Goal: Find specific page/section: Find specific page/section

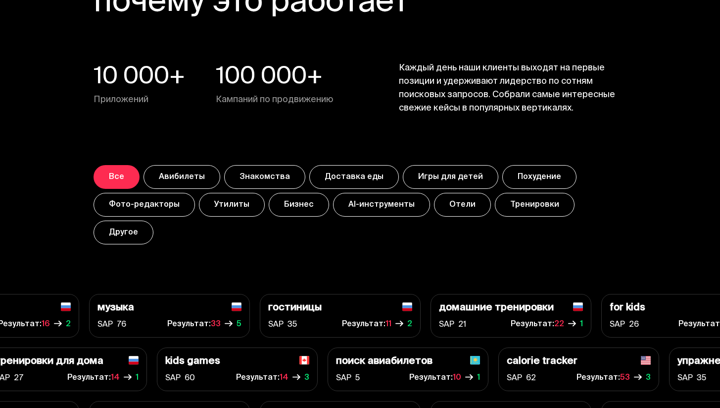
scroll to position [3502, 0]
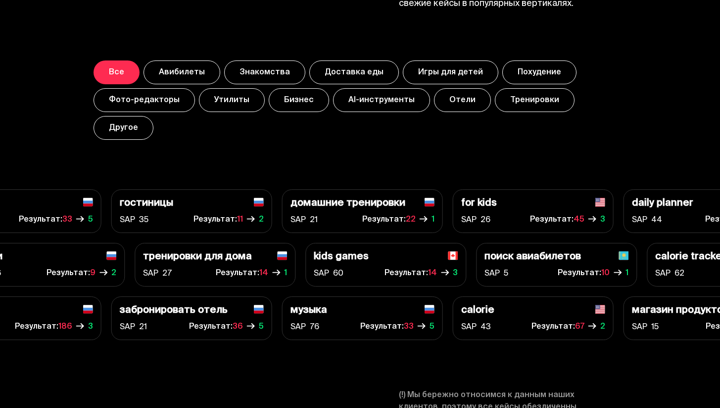
click at [230, 103] on button "Утилиты" at bounding box center [232, 100] width 66 height 24
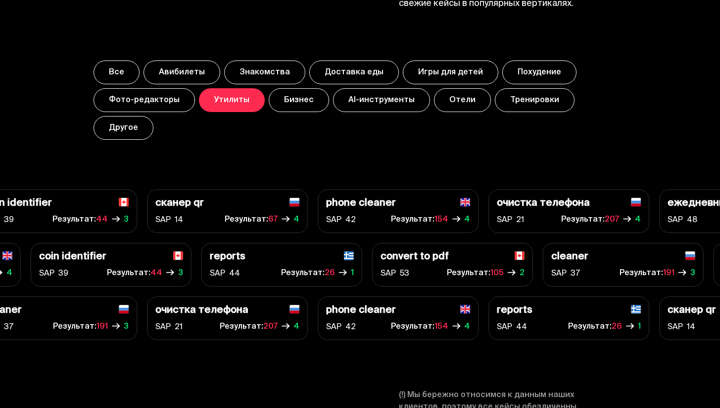
click at [229, 97] on button "Утилиты" at bounding box center [232, 100] width 66 height 24
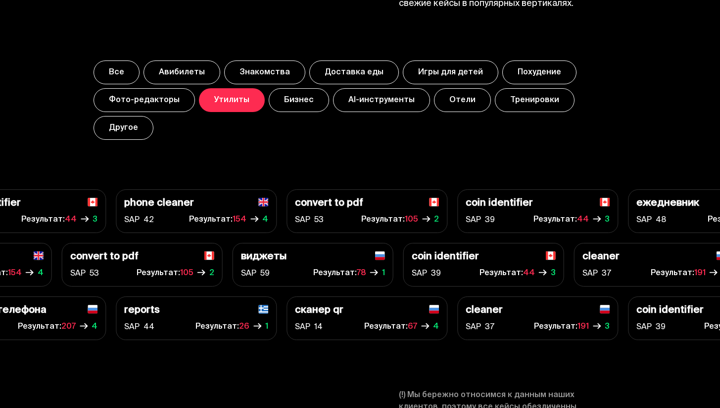
click at [229, 97] on button "Утилиты" at bounding box center [232, 100] width 66 height 24
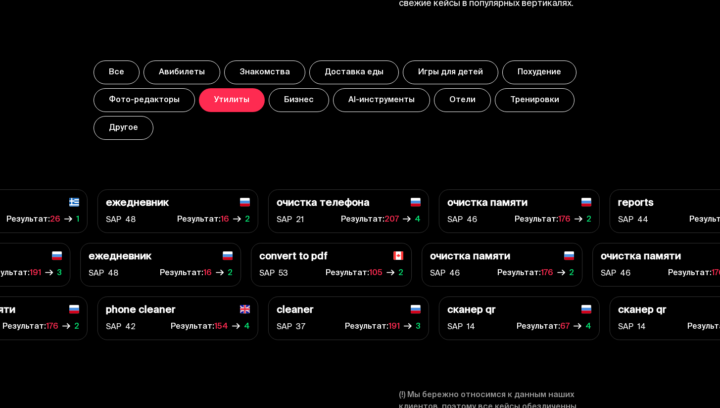
click at [229, 97] on button "Утилиты" at bounding box center [232, 100] width 66 height 24
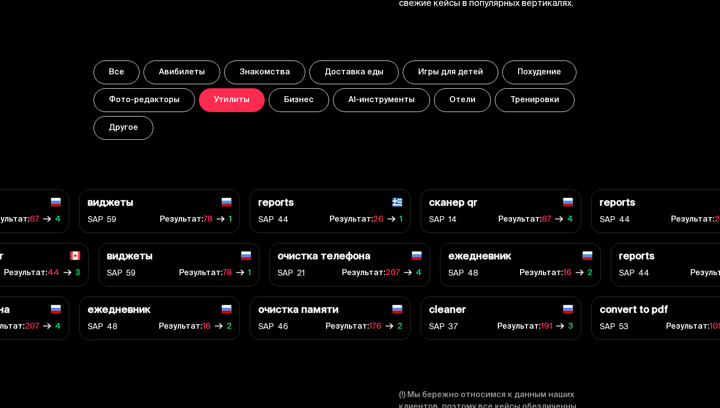
click at [229, 97] on button "Утилиты" at bounding box center [232, 100] width 66 height 24
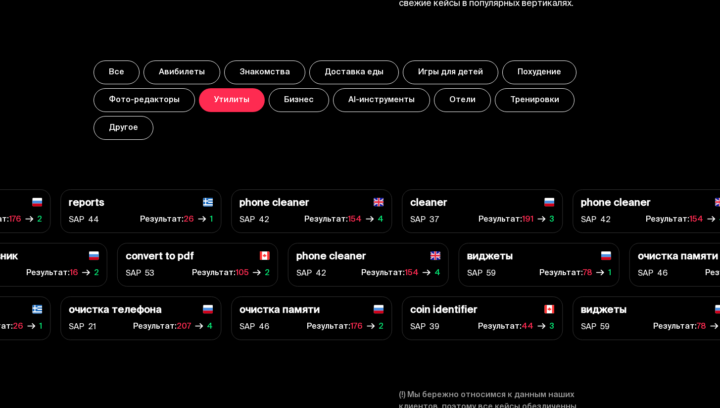
click at [229, 97] on button "Утилиты" at bounding box center [232, 100] width 66 height 24
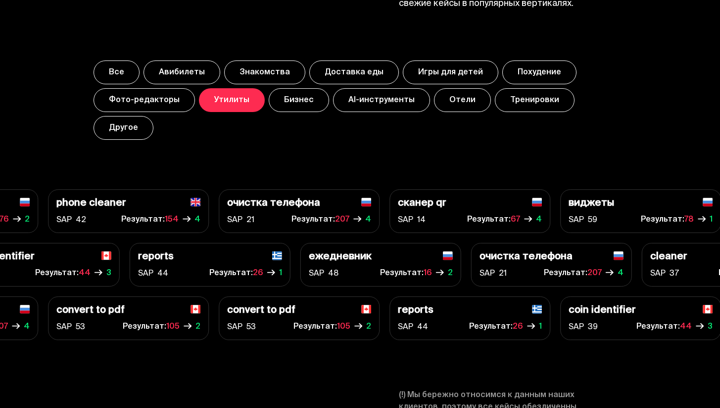
click at [229, 97] on button "Утилиты" at bounding box center [232, 100] width 66 height 24
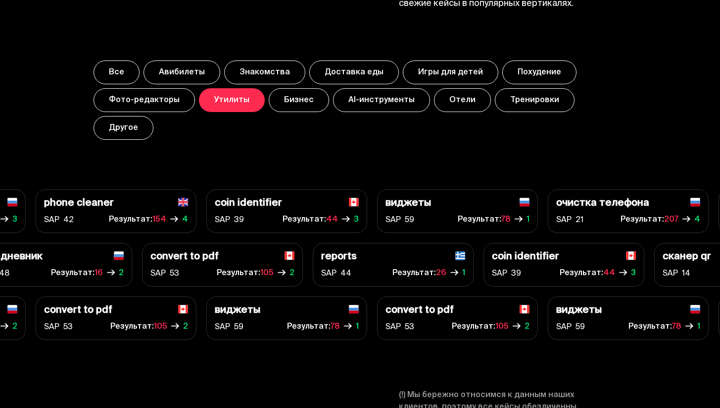
click at [229, 97] on button "Утилиты" at bounding box center [232, 100] width 66 height 24
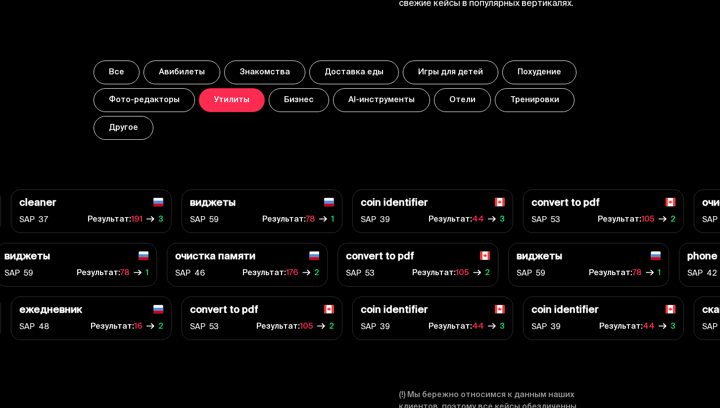
click at [229, 97] on button "Утилиты" at bounding box center [232, 100] width 66 height 24
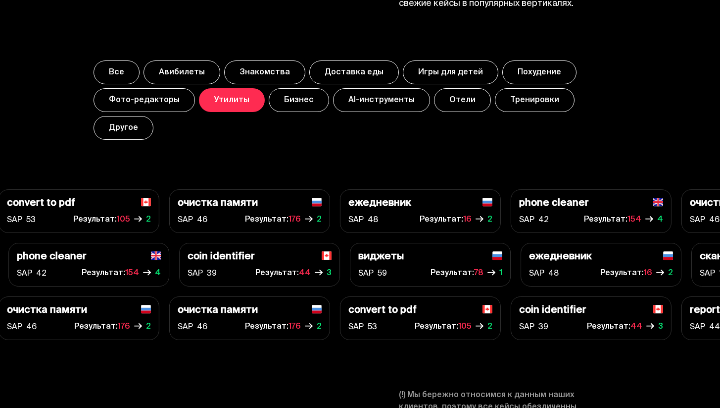
click at [229, 97] on button "Утилиты" at bounding box center [232, 100] width 66 height 24
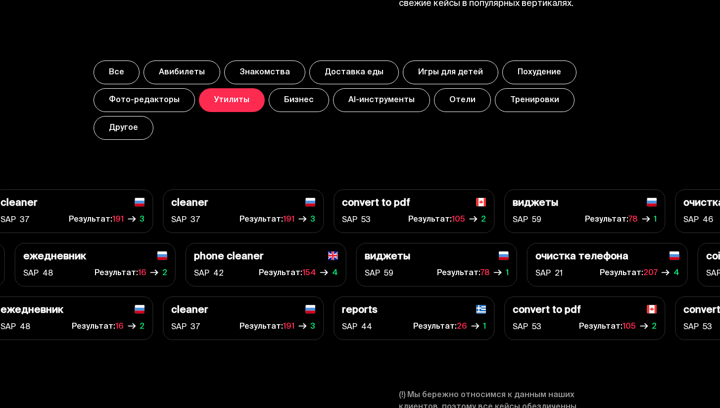
click at [229, 97] on button "Утилиты" at bounding box center [232, 100] width 66 height 24
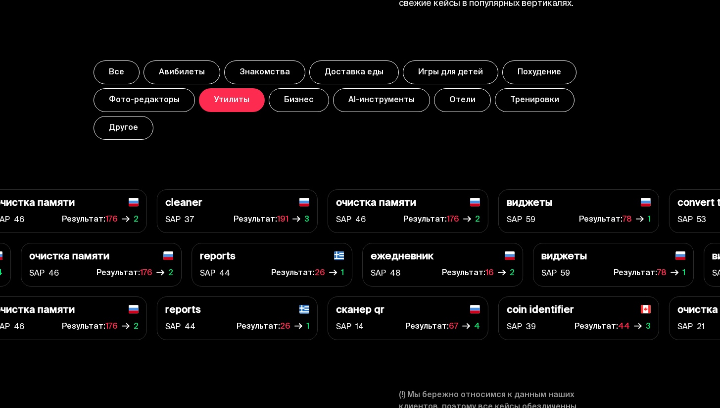
click at [229, 97] on button "Утилиты" at bounding box center [232, 100] width 66 height 24
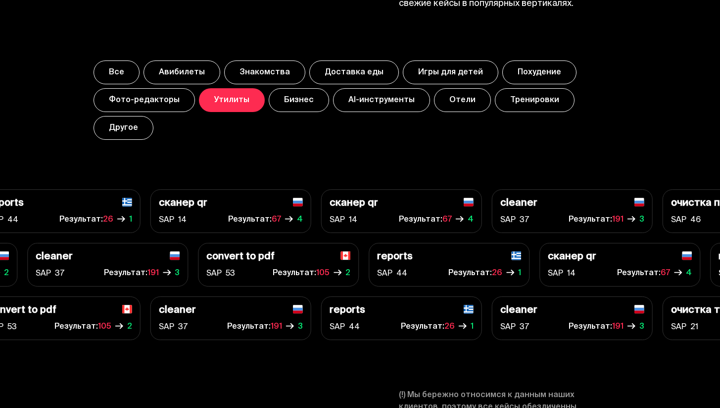
click at [229, 97] on button "Утилиты" at bounding box center [232, 100] width 66 height 24
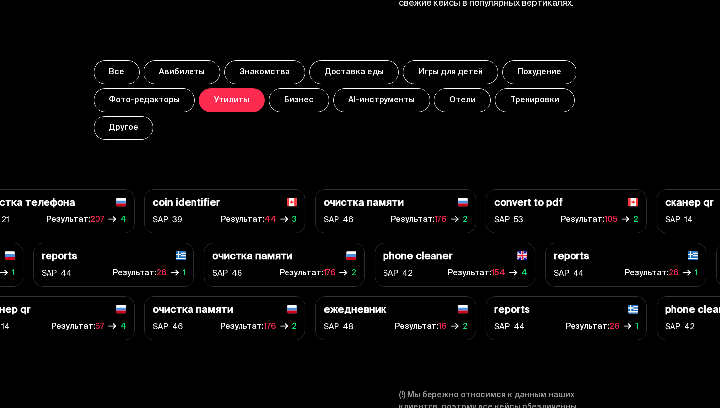
click at [229, 97] on button "Утилиты" at bounding box center [232, 100] width 66 height 24
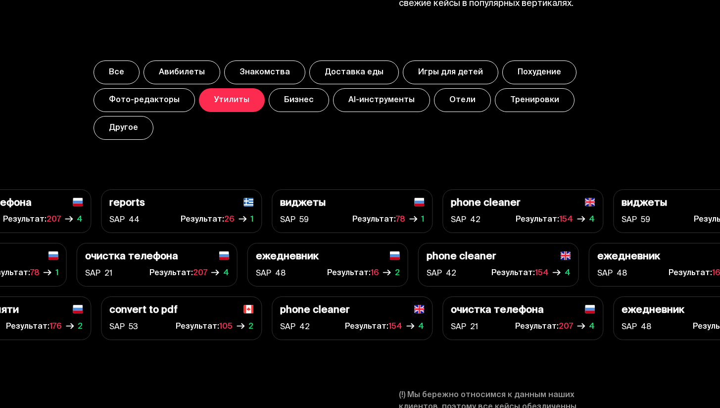
click at [275, 251] on p "ежедневник" at bounding box center [287, 256] width 63 height 11
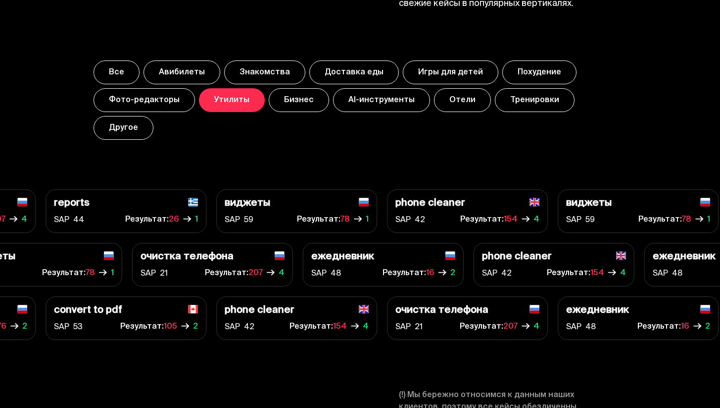
click at [153, 116] on button "Другое" at bounding box center [124, 128] width 60 height 24
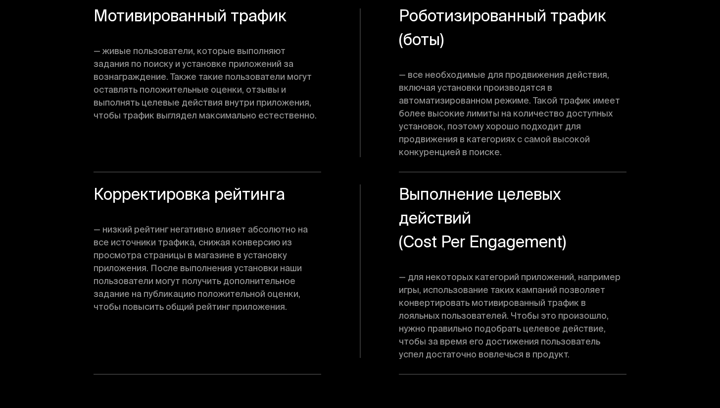
scroll to position [5890, 0]
